Goal: Navigation & Orientation: Find specific page/section

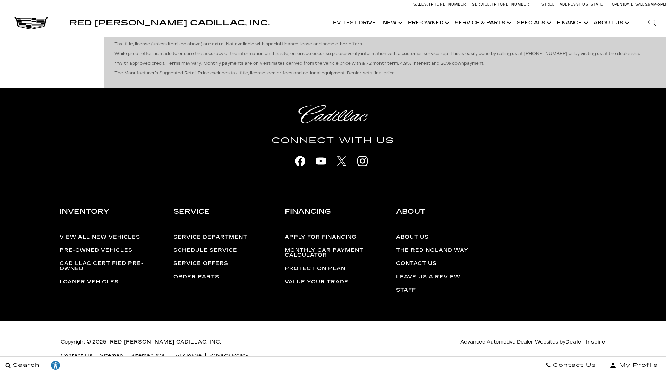
scroll to position [1210, 0]
